Goal: Find specific page/section

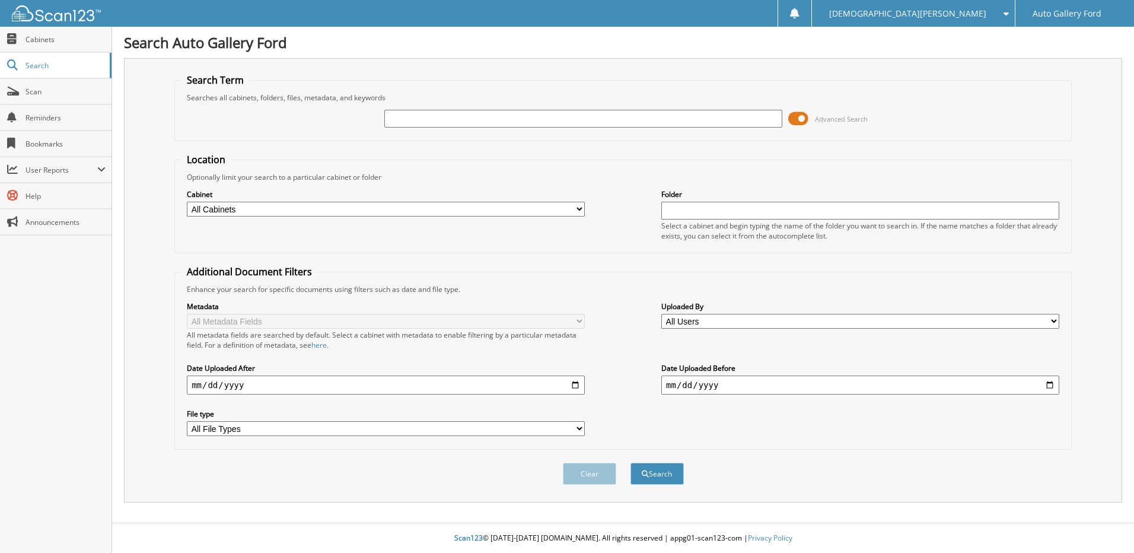
click at [451, 115] on input "text" at bounding box center [583, 119] width 398 height 18
type input "[PERSON_NAME]"
click at [631, 463] on button "Search" at bounding box center [657, 474] width 53 height 22
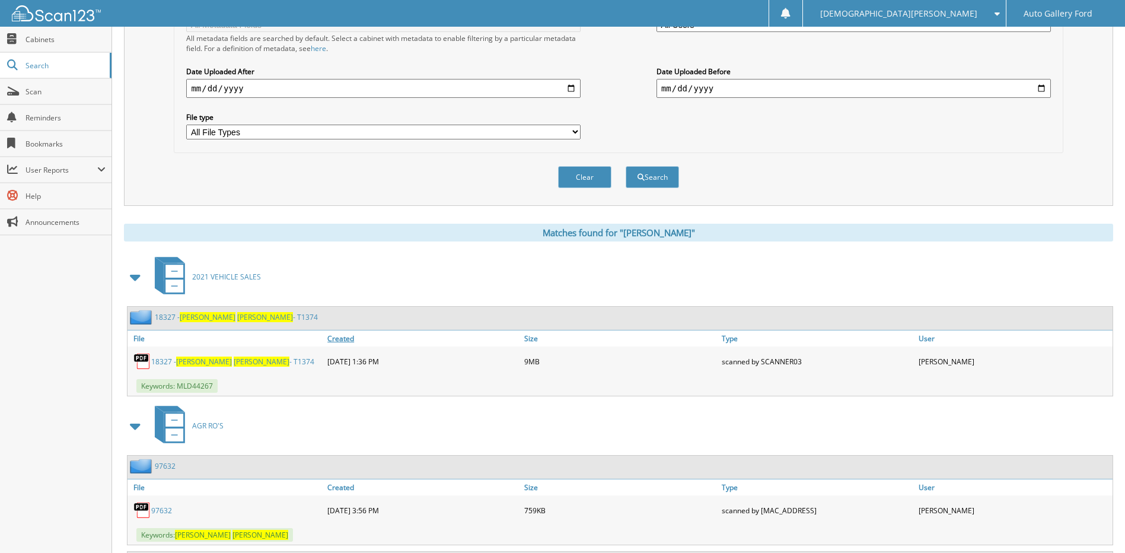
scroll to position [356, 0]
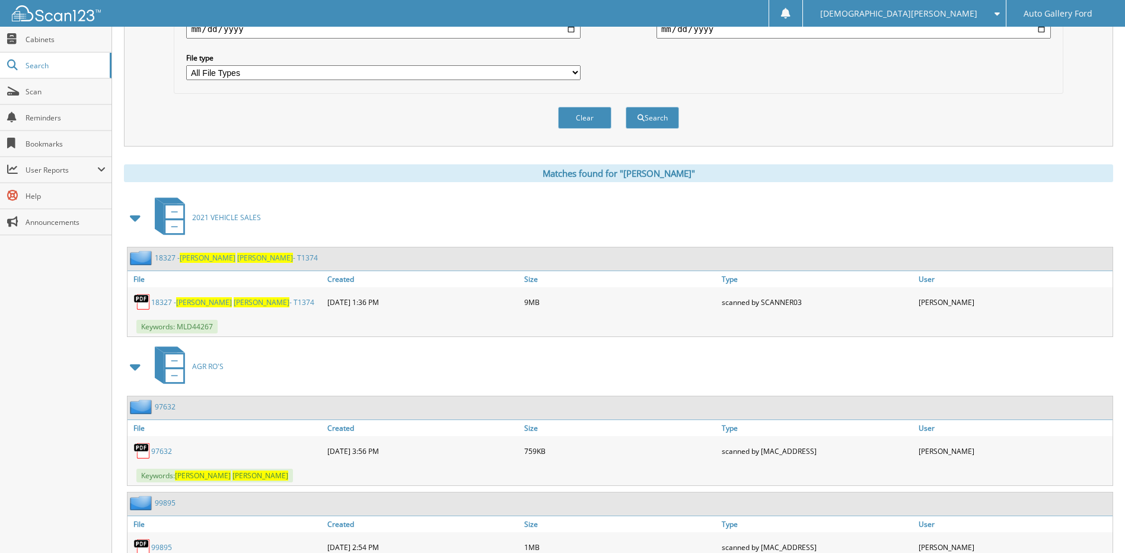
click at [172, 301] on link "18327 - ANN FOY - T1374" at bounding box center [232, 302] width 163 height 10
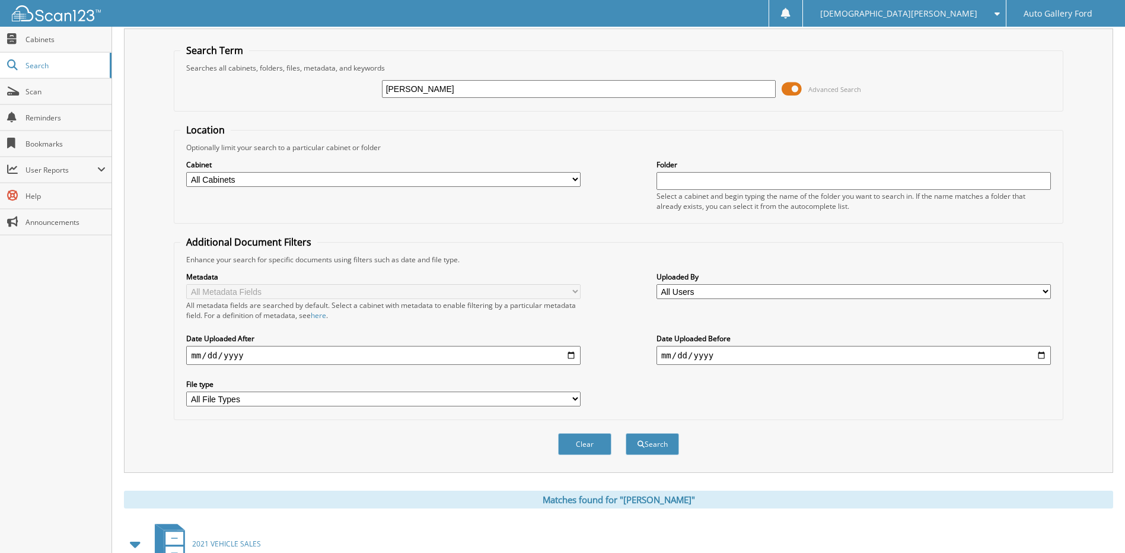
scroll to position [0, 0]
